Goal: Find specific page/section: Find specific page/section

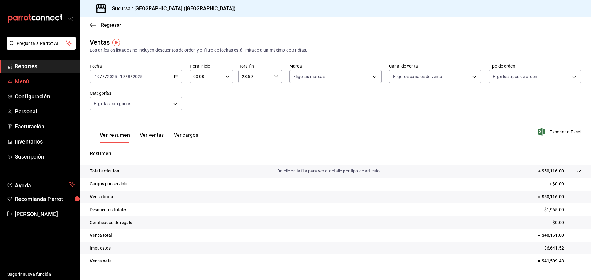
click at [28, 84] on span "Menú" at bounding box center [45, 81] width 60 height 8
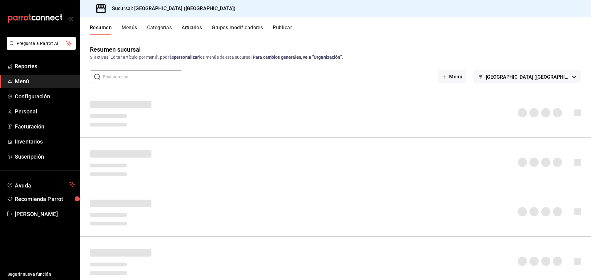
click at [200, 28] on button "Artículos" at bounding box center [192, 30] width 20 height 10
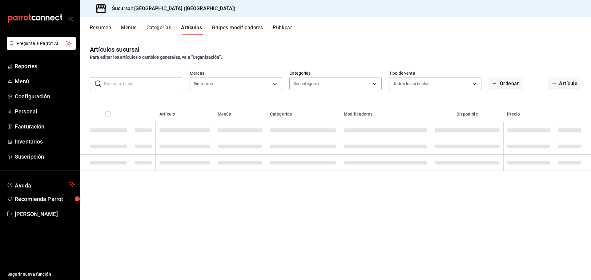
type input "c5b0ed81-af66-4c2d-afb4-f59aa1ecca2b"
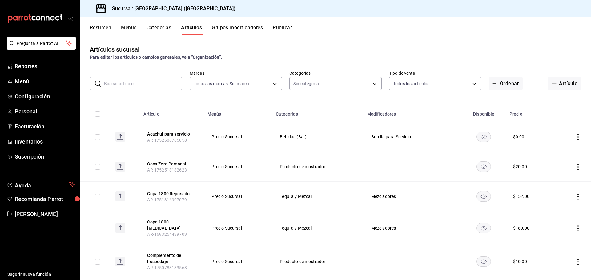
click at [157, 79] on input "text" at bounding box center [143, 84] width 78 height 12
type input "8c3fc7fb-afc8-4fcf-a35f-97b25a26b173,d858cdb4-7991-4d76-a946-9f508960b44e,730af…"
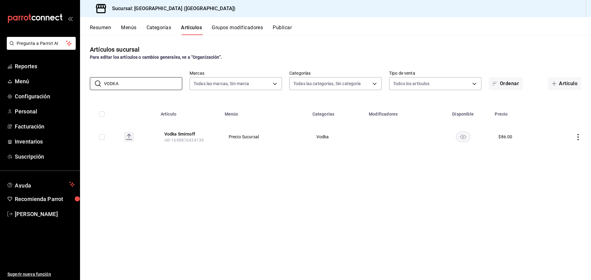
type input "VODKA"
